Goal: Information Seeking & Learning: Learn about a topic

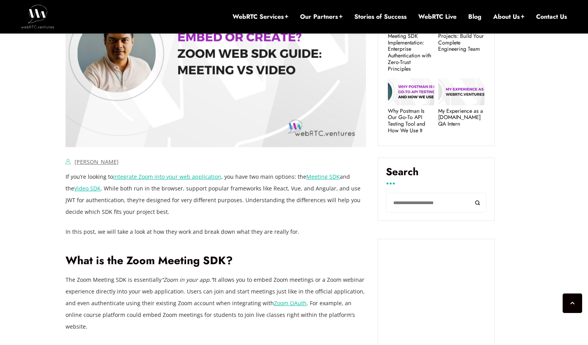
scroll to position [396, 0]
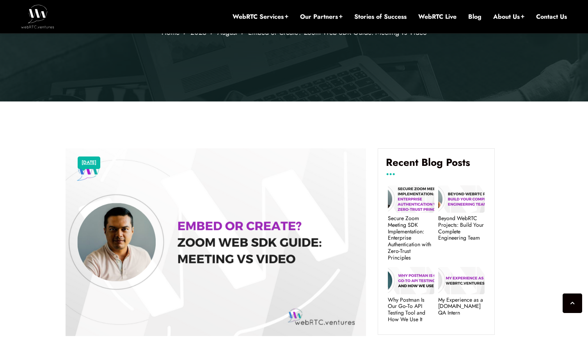
scroll to position [395, 0]
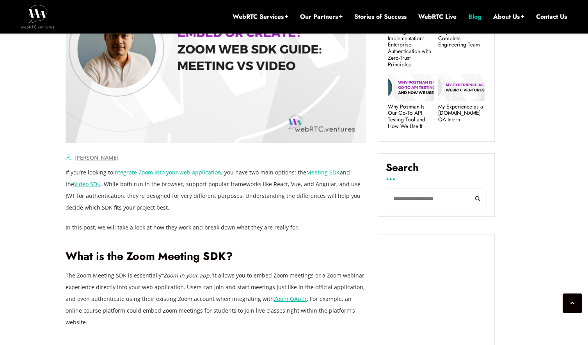
click at [471, 17] on link "Blog" at bounding box center [474, 16] width 13 height 9
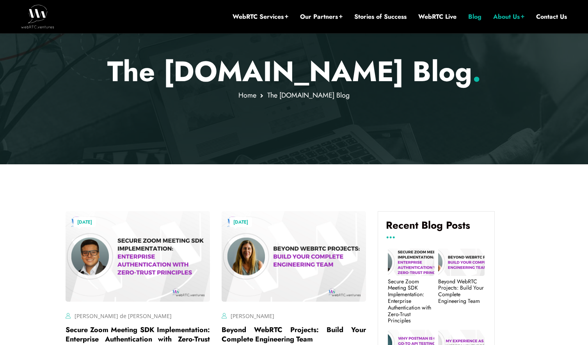
scroll to position [156, 0]
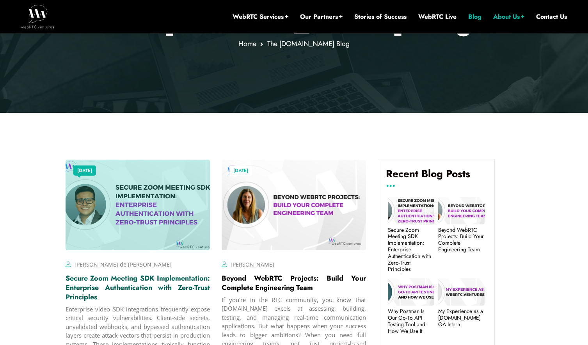
click at [102, 280] on link "Secure Zoom Meeting SDK Implementation: Enterprise Authentication with Zero-Tru…" at bounding box center [138, 287] width 144 height 29
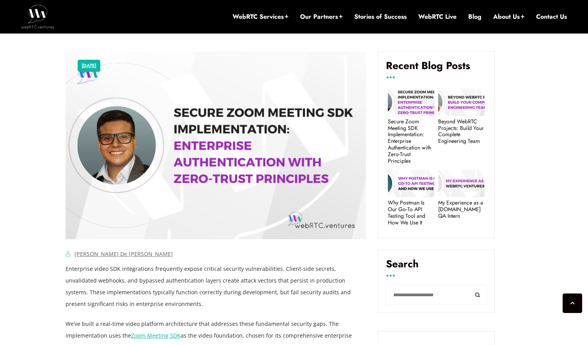
scroll to position [425, 0]
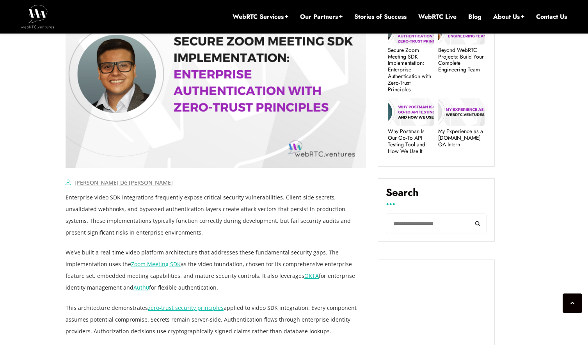
scroll to position [488, 0]
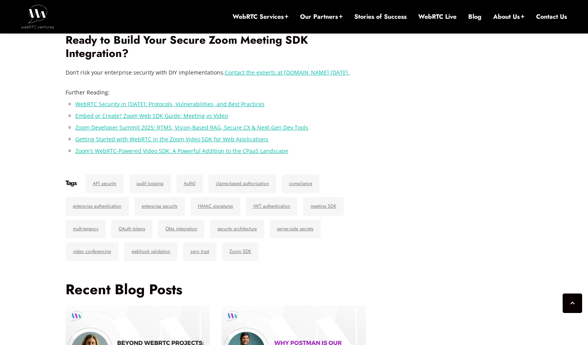
scroll to position [5507, 0]
